Goal: Task Accomplishment & Management: Use online tool/utility

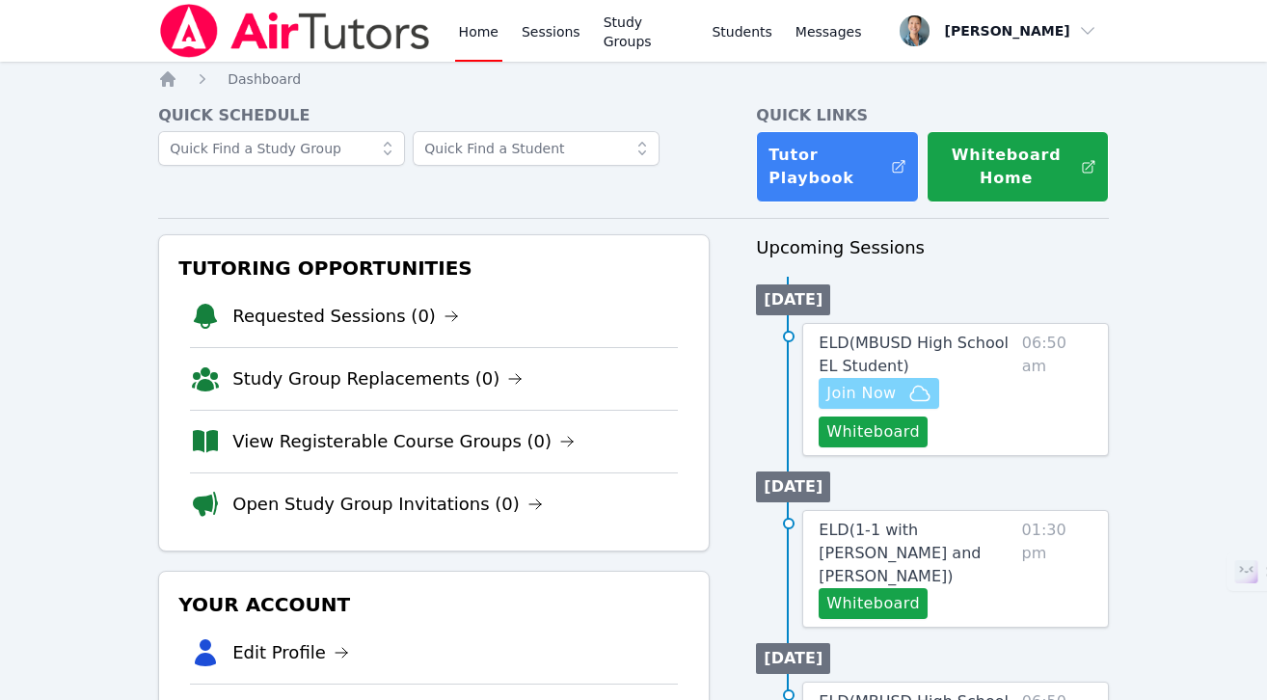
click at [892, 395] on span "Join Now" at bounding box center [861, 393] width 69 height 23
click at [882, 429] on button "Whiteboard" at bounding box center [873, 432] width 109 height 31
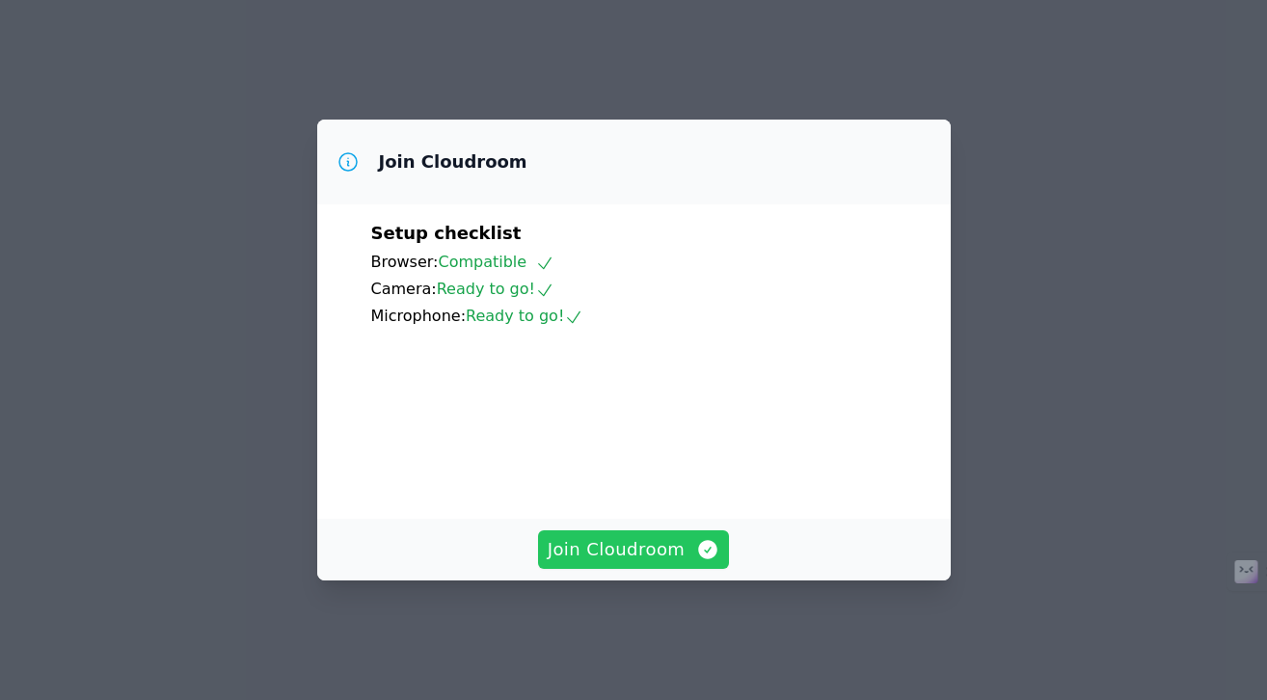
click at [631, 563] on span "Join Cloudroom" at bounding box center [634, 549] width 173 height 27
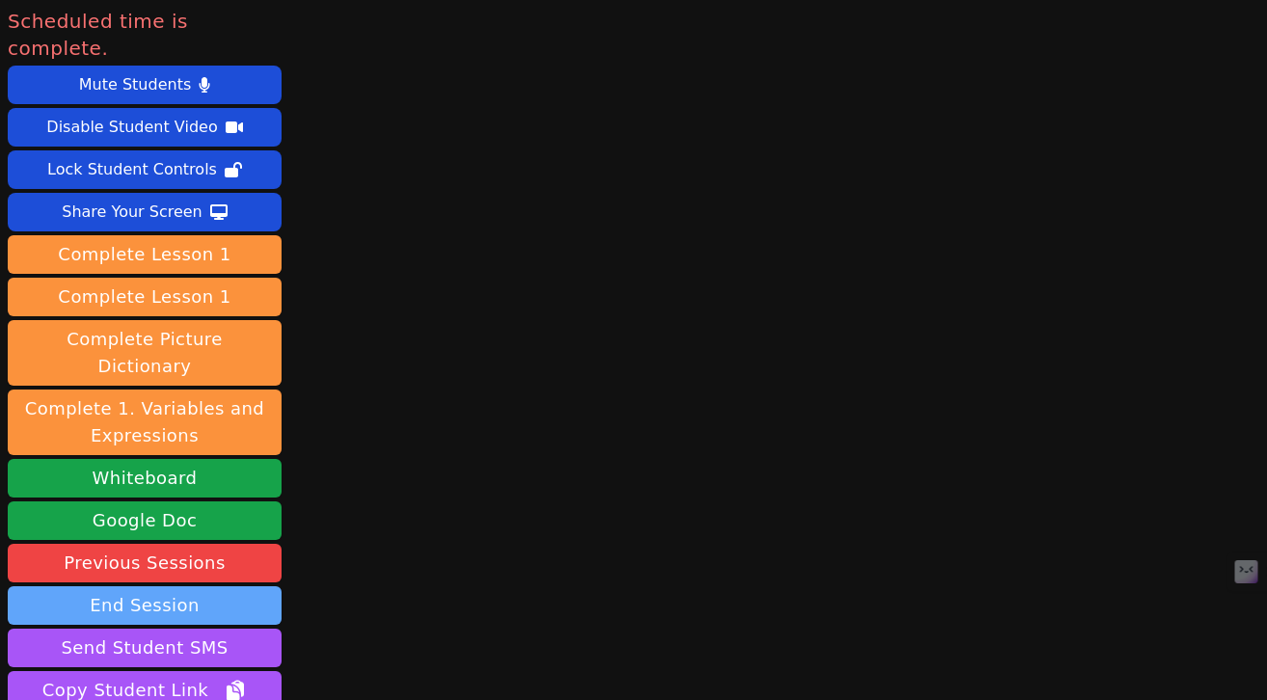
click at [158, 586] on button "End Session" at bounding box center [145, 605] width 274 height 39
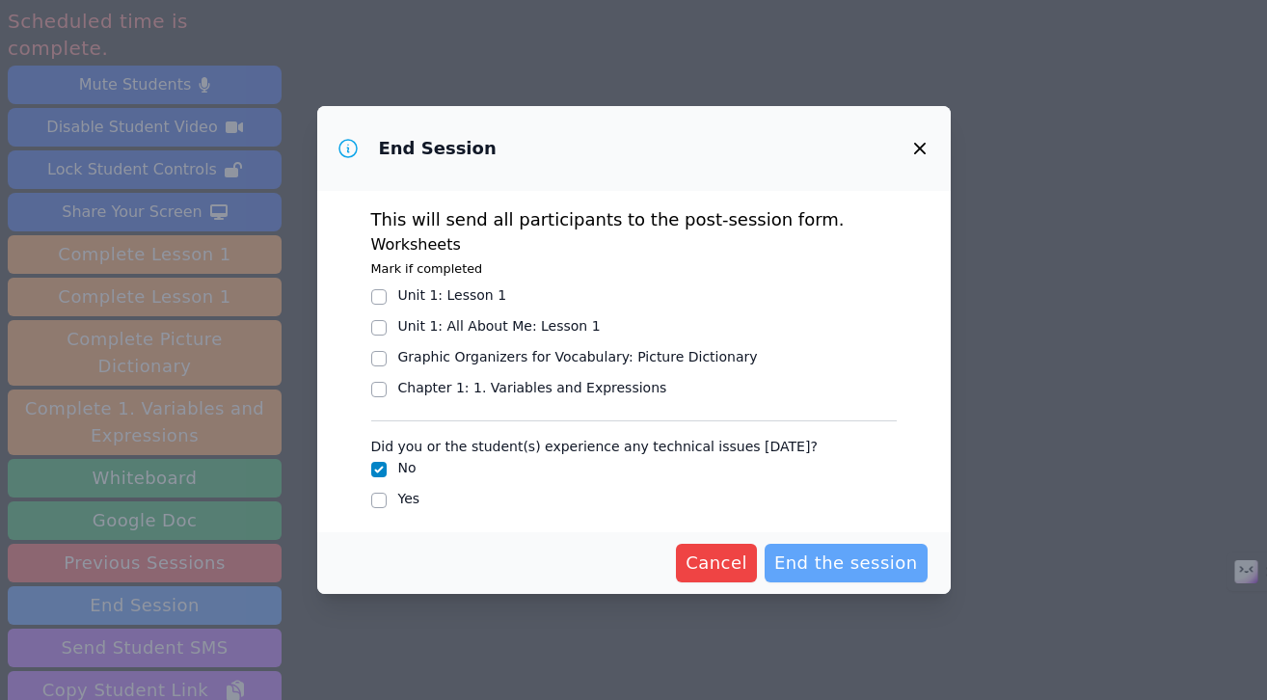
click at [836, 552] on span "End the session" at bounding box center [847, 563] width 144 height 27
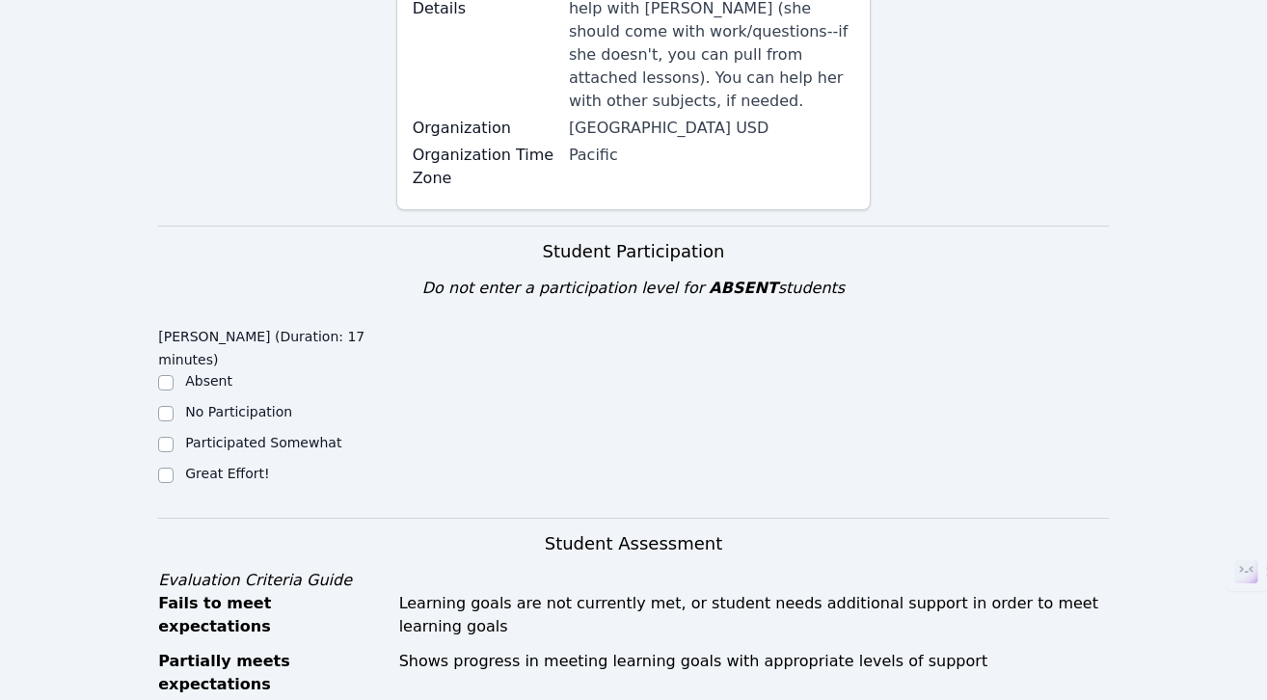
scroll to position [363, 0]
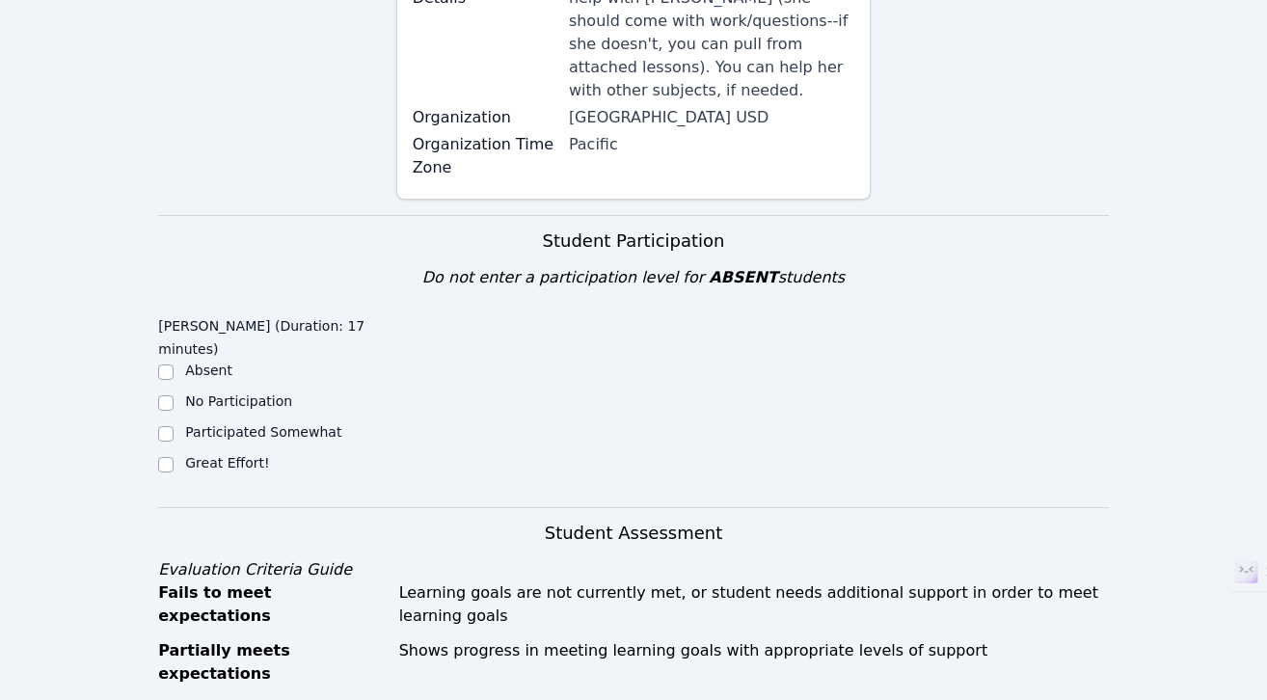
click at [234, 455] on label "Great Effort!" at bounding box center [227, 462] width 84 height 15
click at [174, 457] on input "Great Effort!" at bounding box center [165, 464] width 15 height 15
checkbox input "true"
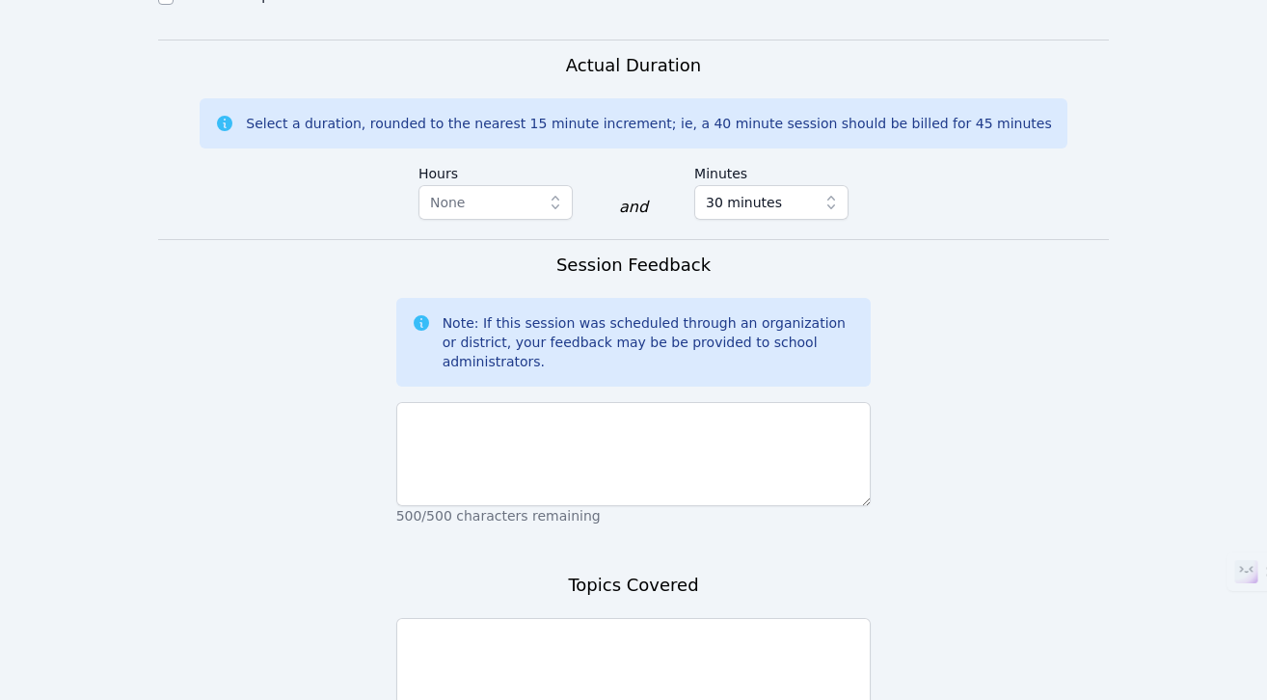
scroll to position [1357, 0]
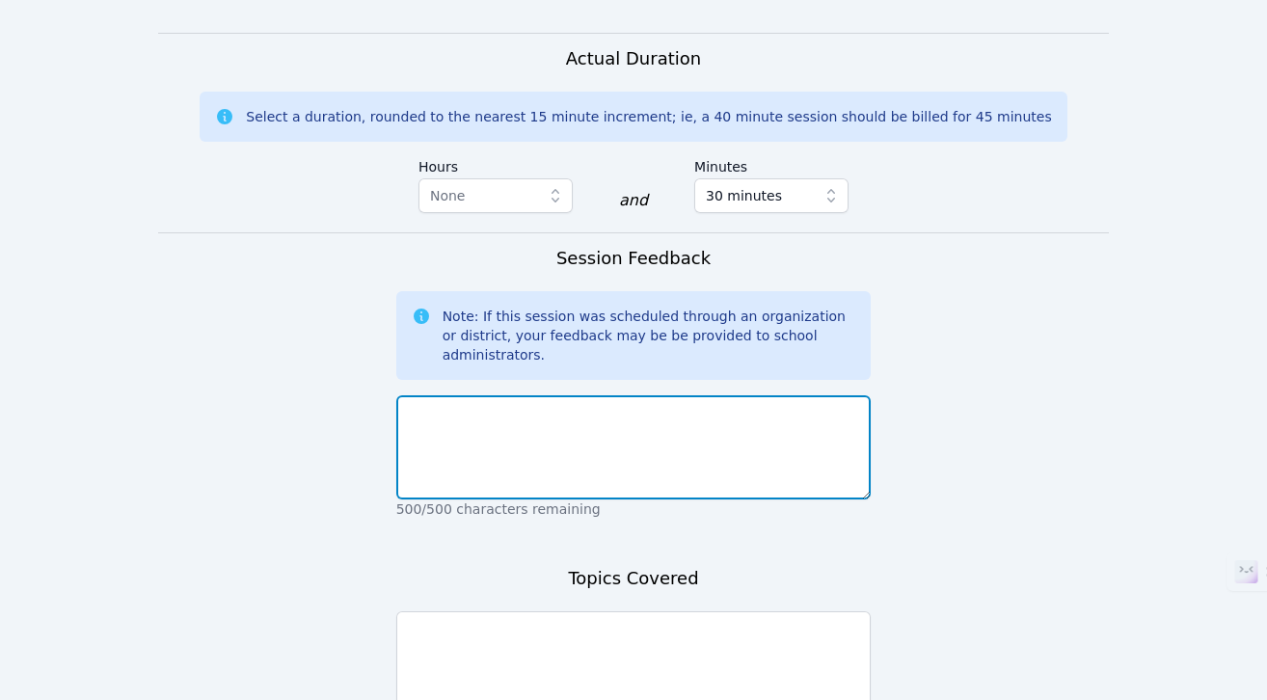
click at [553, 395] on textarea at bounding box center [634, 447] width 476 height 104
paste textarea "Student is able to speak simple sentences but is encouraged to think more indep…"
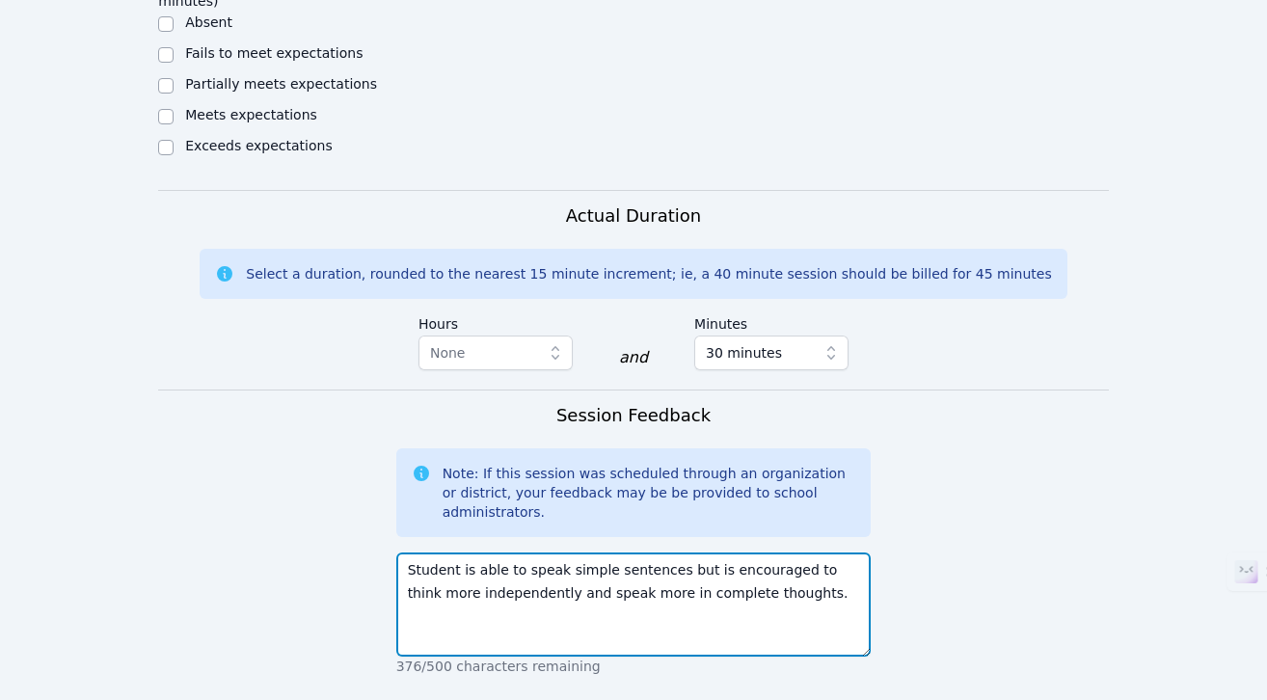
scroll to position [1033, 0]
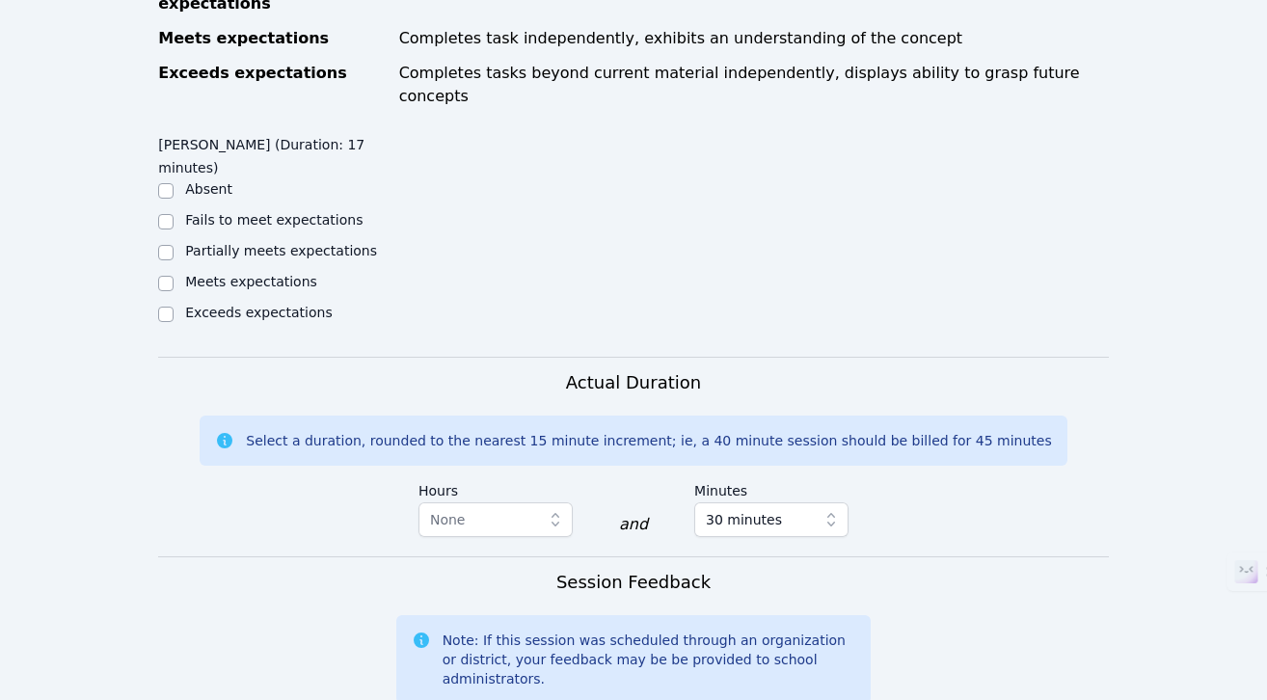
type textarea "Student is able to speak simple sentences but is encouraged to think more indep…"
click at [235, 274] on label "Meets expectations" at bounding box center [251, 281] width 132 height 15
click at [174, 276] on input "Meets expectations" at bounding box center [165, 283] width 15 height 15
checkbox input "true"
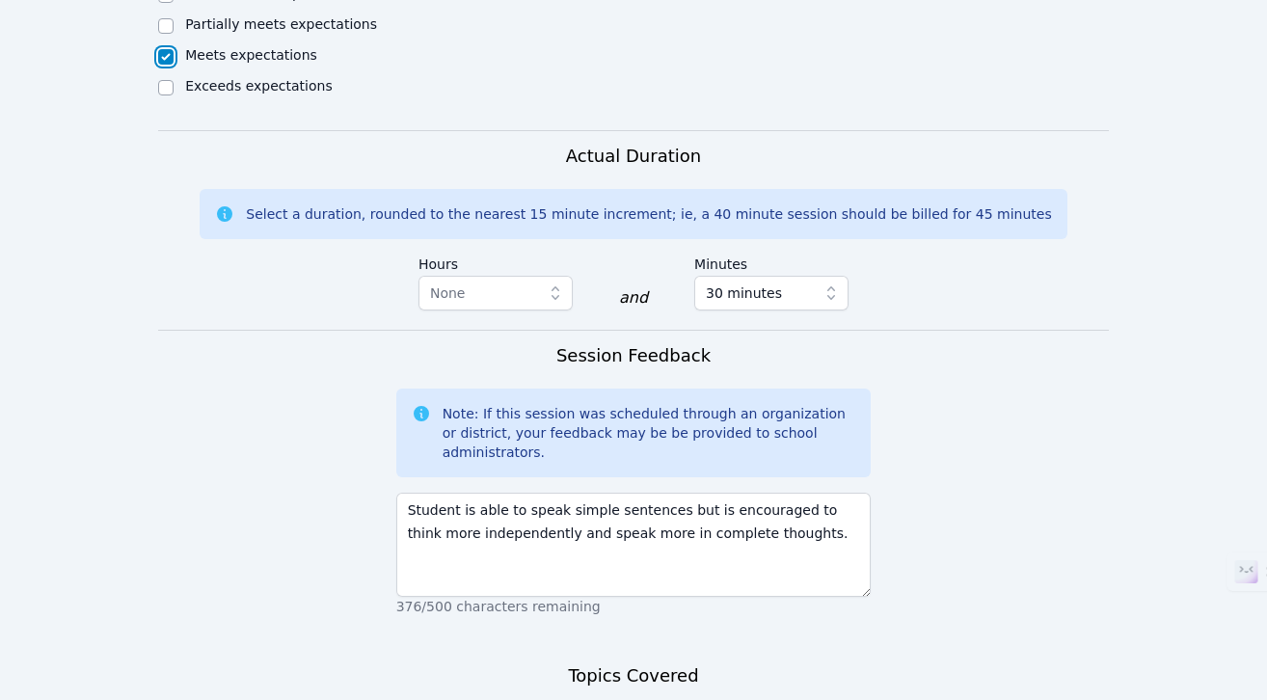
scroll to position [1443, 0]
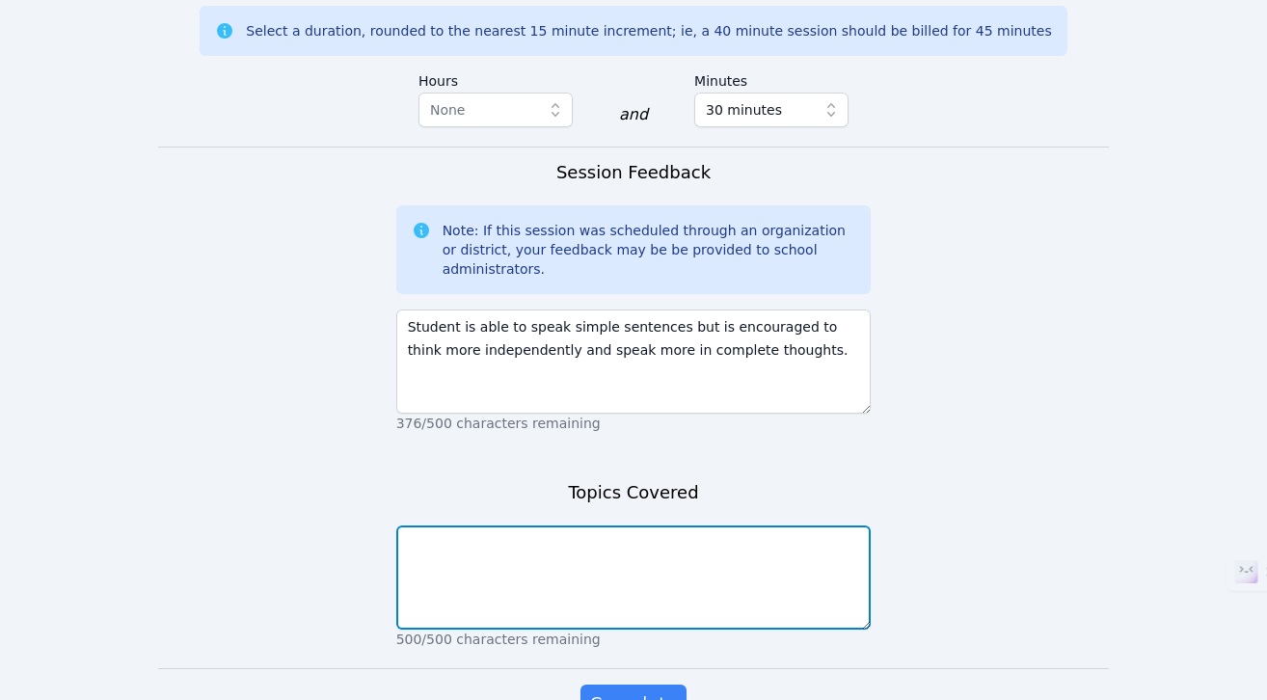
click at [546, 526] on textarea at bounding box center [634, 578] width 476 height 104
paste textarea "Practiced sample classroom dialogue and used basic vocabulary to form short con…"
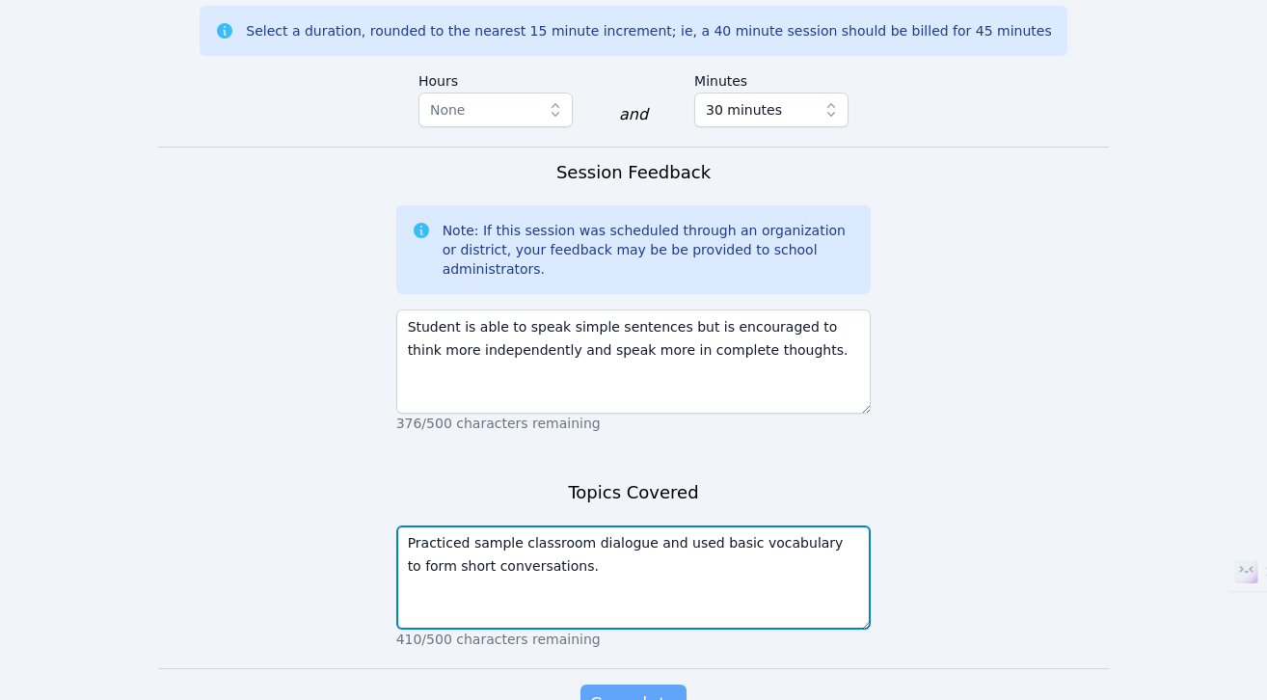
type textarea "Practiced sample classroom dialogue and used basic vocabulary to form short con…"
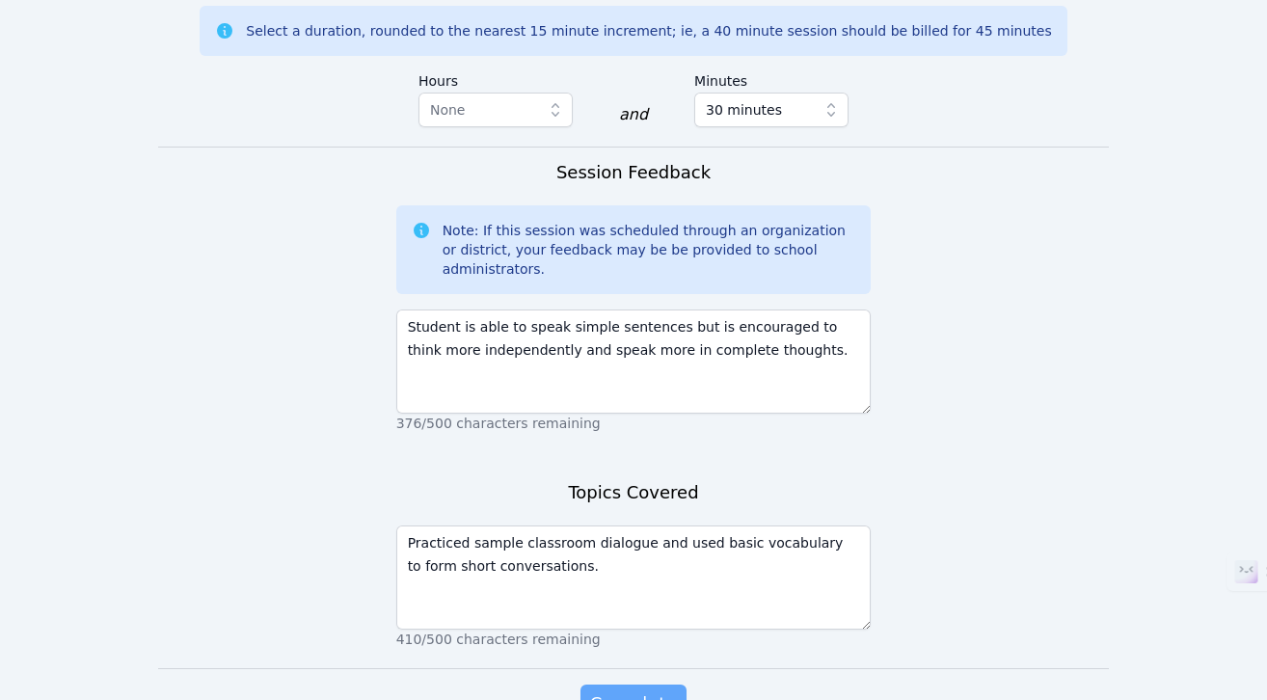
click at [643, 691] on span "Complete" at bounding box center [633, 704] width 87 height 27
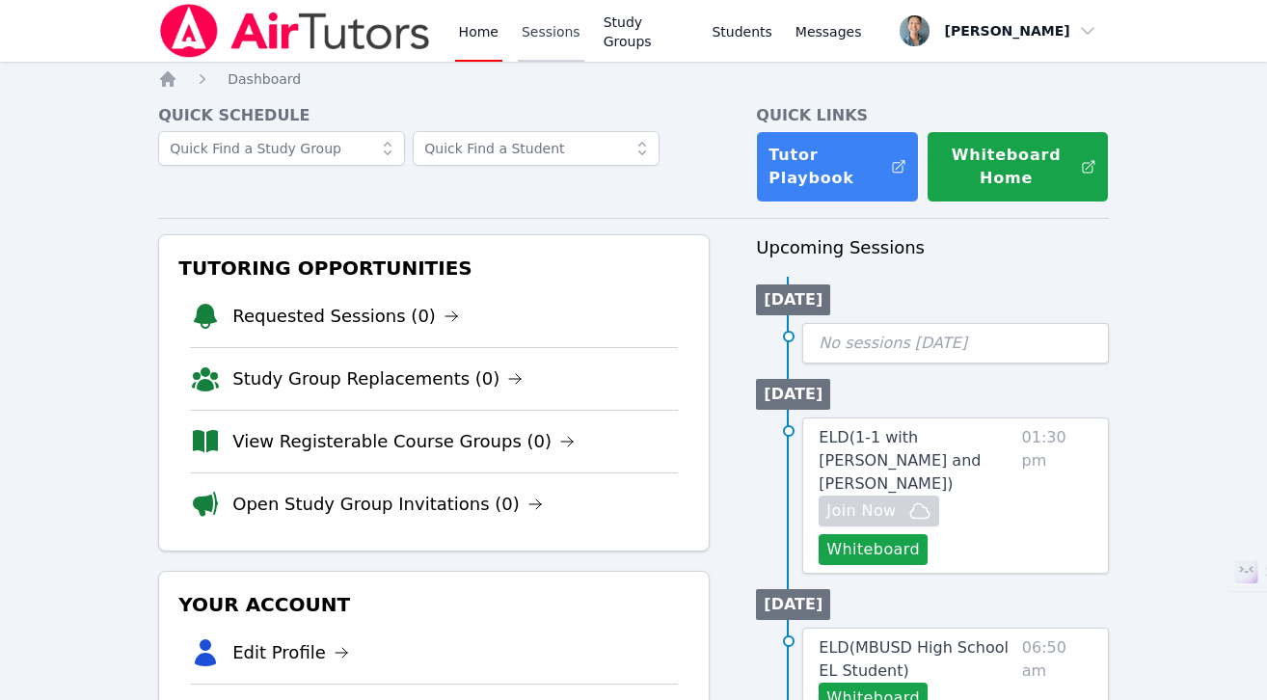
click at [554, 29] on link "Sessions" at bounding box center [551, 31] width 67 height 62
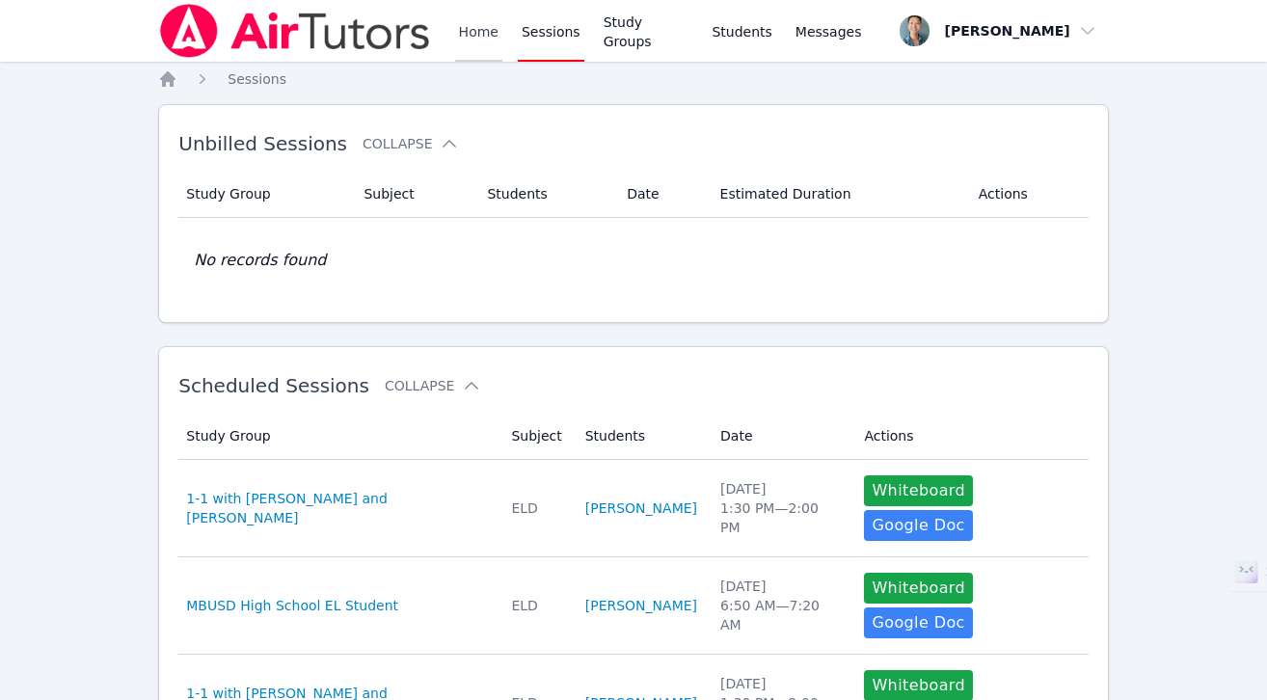
click at [482, 39] on link "Home" at bounding box center [478, 31] width 47 height 62
